Goal: Task Accomplishment & Management: Complete application form

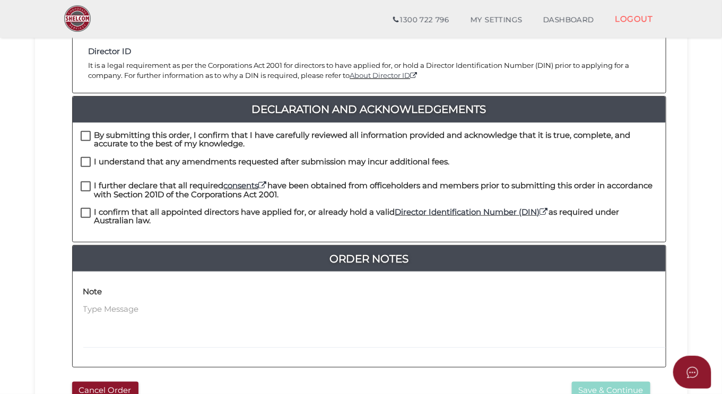
scroll to position [235, 0]
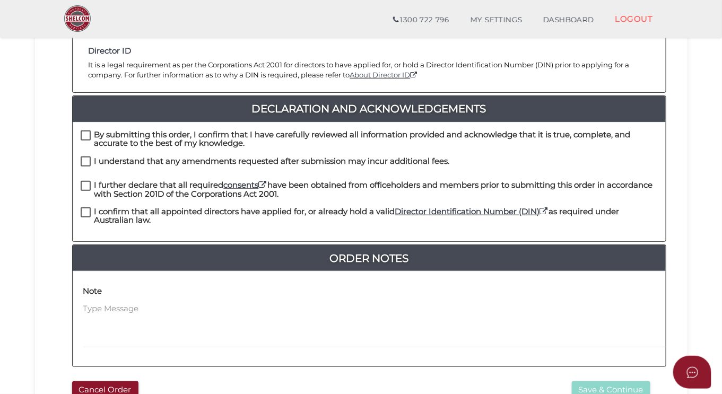
click at [85, 131] on label "By submitting this order, I confirm that I have carefully reviewed all informat…" at bounding box center [370, 137] width 578 height 13
checkbox input "true"
click at [89, 157] on label "I understand that any amendments requested after submission may incur additiona…" at bounding box center [265, 163] width 369 height 13
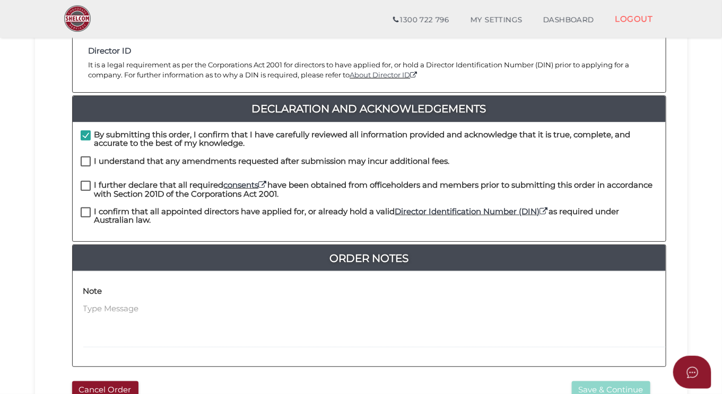
checkbox input "true"
click at [85, 181] on label "I further declare that all required consents have been obtained from officehold…" at bounding box center [370, 187] width 578 height 13
checkbox input "true"
click at [86, 208] on label "I confirm that all appointed directors have applied for, or already hold a vali…" at bounding box center [370, 214] width 578 height 13
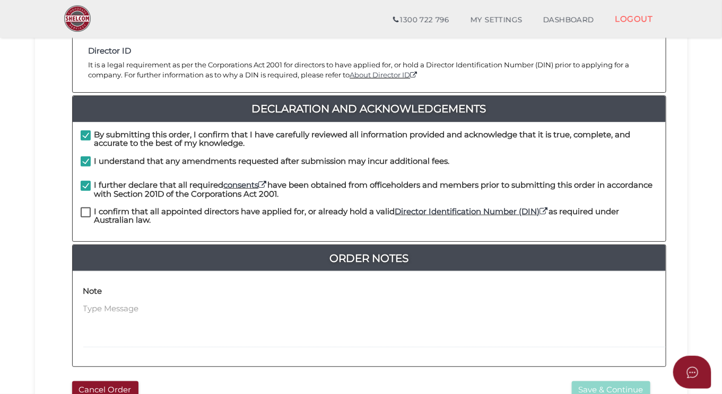
checkbox input "true"
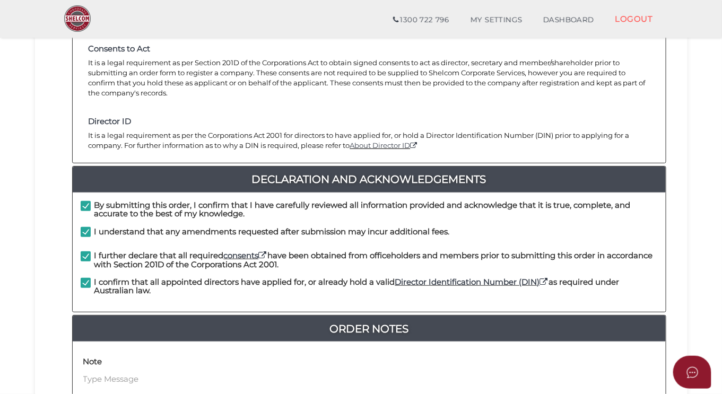
scroll to position [324, 0]
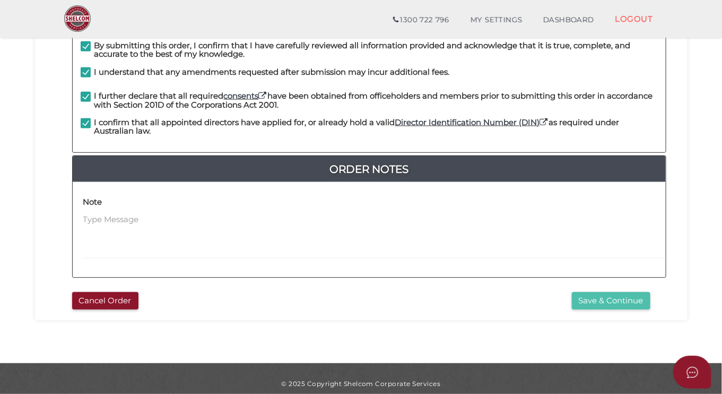
click at [608, 293] on button "Save & Continue" at bounding box center [611, 302] width 79 height 18
